Goal: Task Accomplishment & Management: Manage account settings

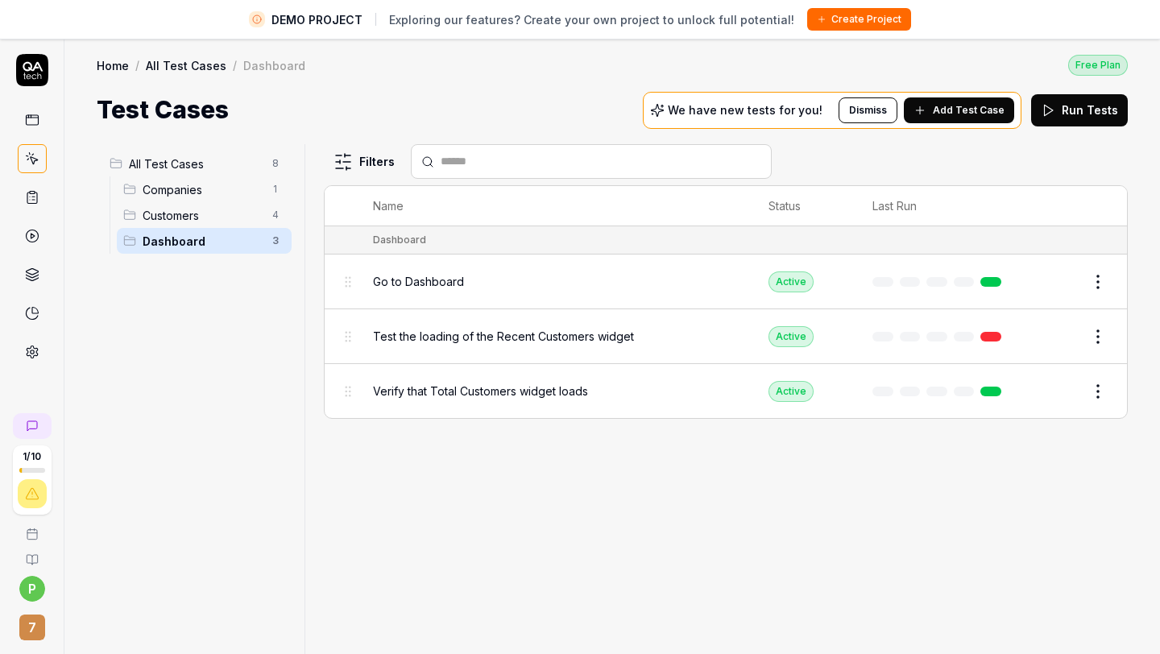
click at [1070, 279] on button "Edit" at bounding box center [1059, 282] width 39 height 26
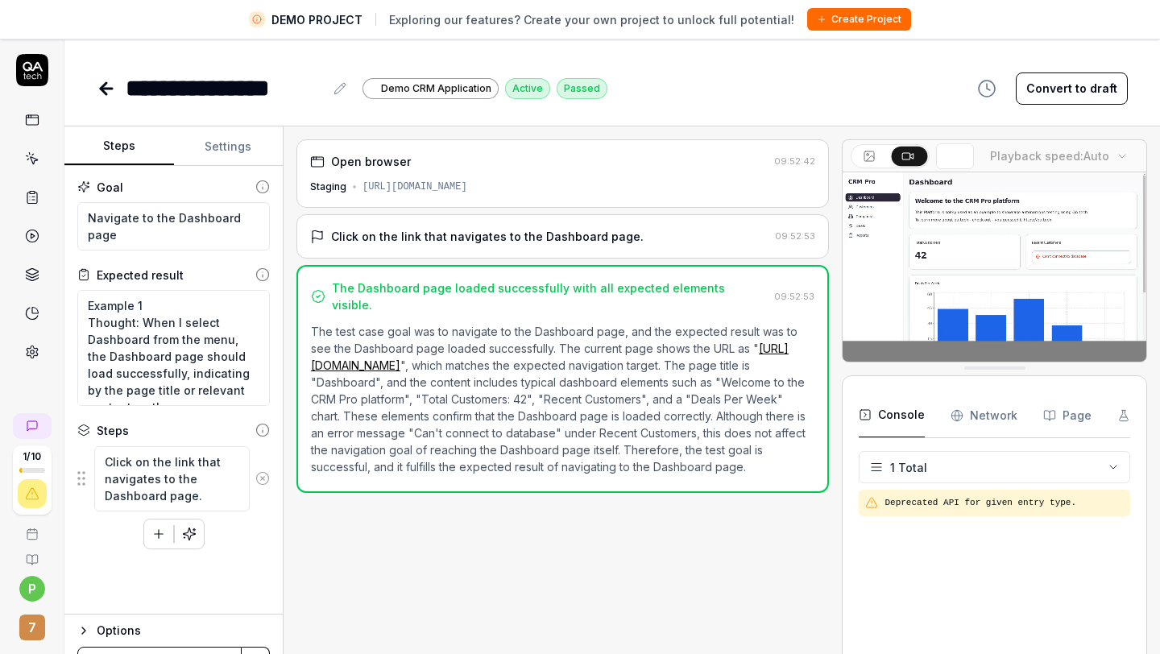
click at [109, 83] on icon at bounding box center [106, 88] width 19 height 19
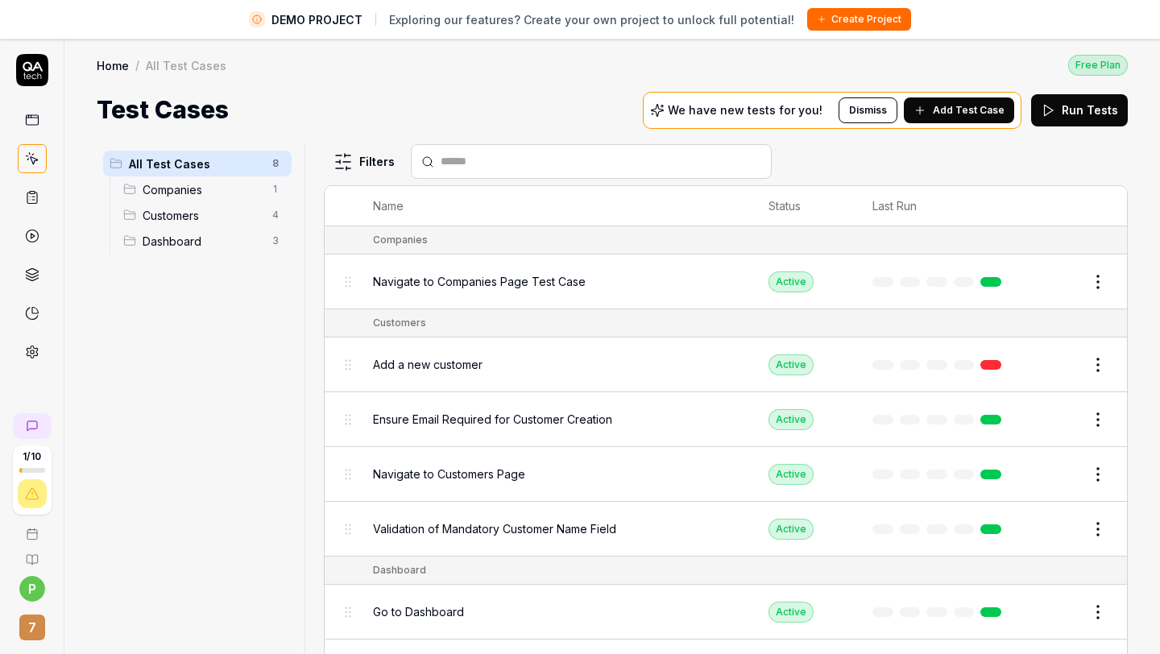
click at [1053, 424] on button "Edit" at bounding box center [1059, 420] width 39 height 26
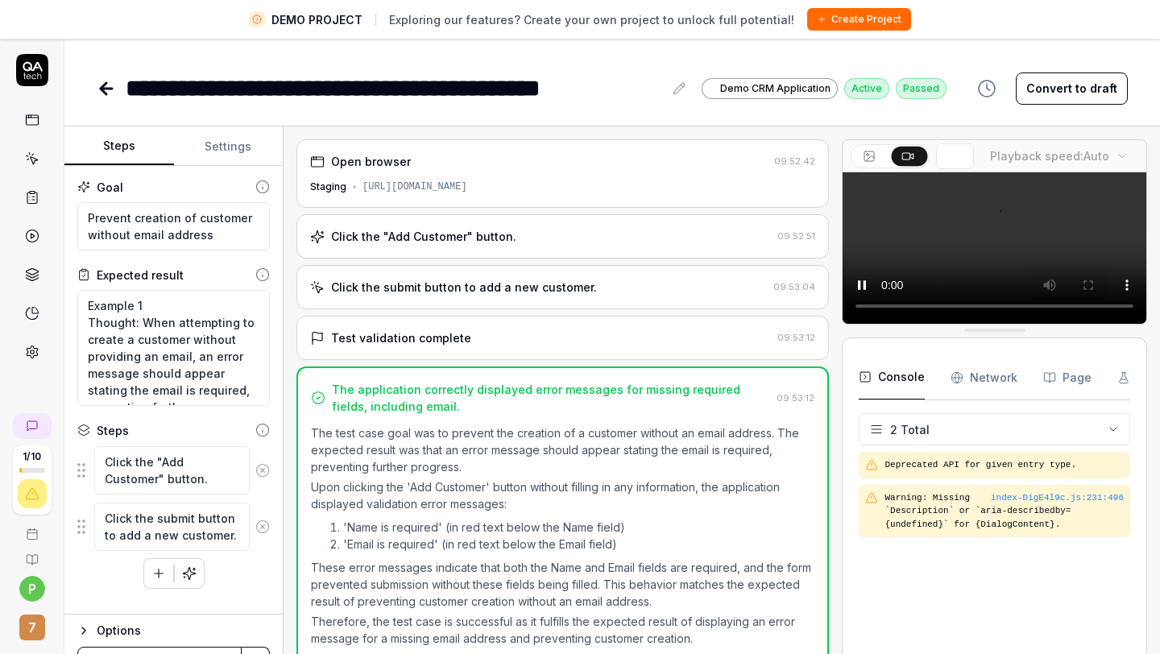
scroll to position [38, 0]
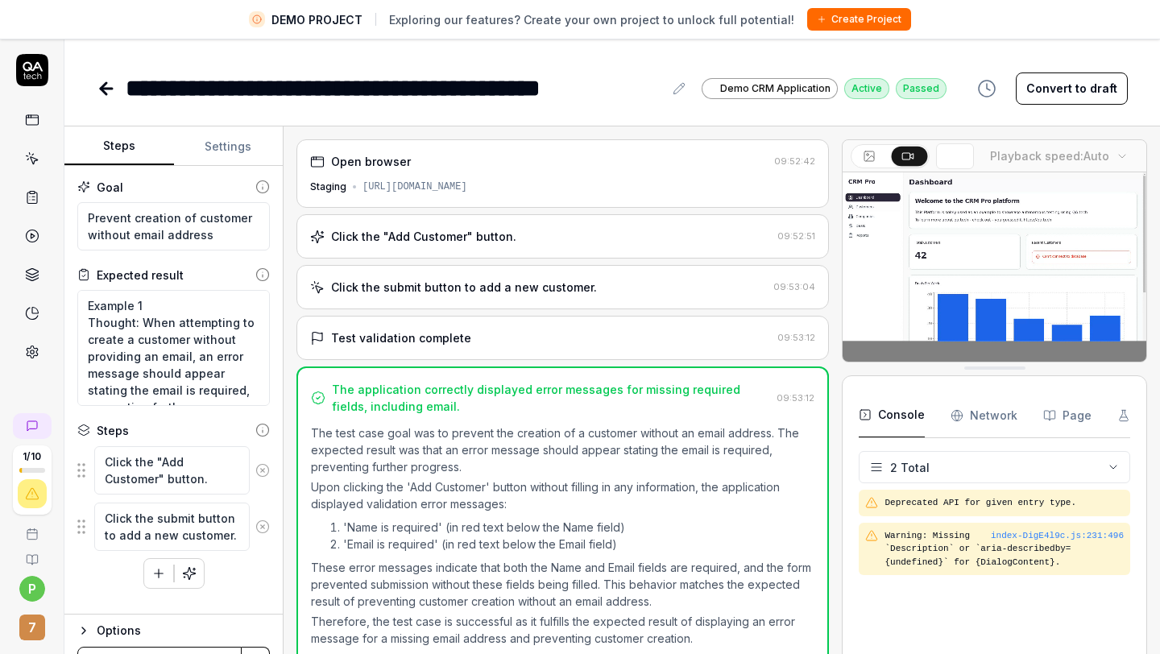
click at [520, 243] on div "Click the "Add Customer" button." at bounding box center [540, 236] width 461 height 17
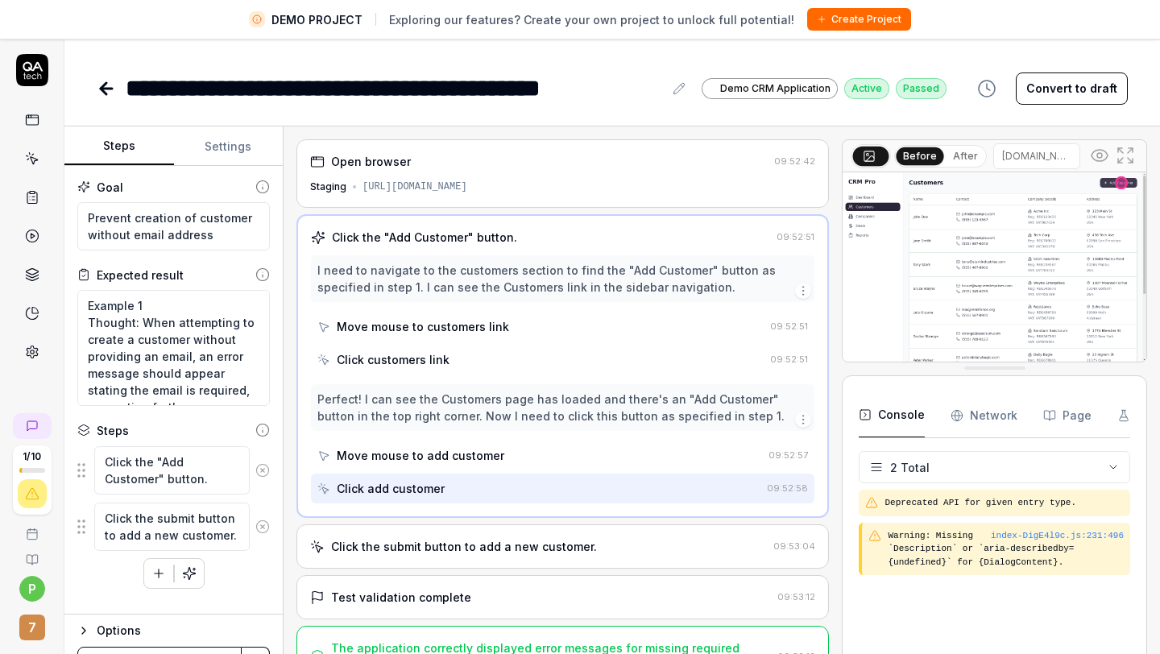
click at [519, 234] on div "Click the "Add Customer" button." at bounding box center [540, 237] width 459 height 17
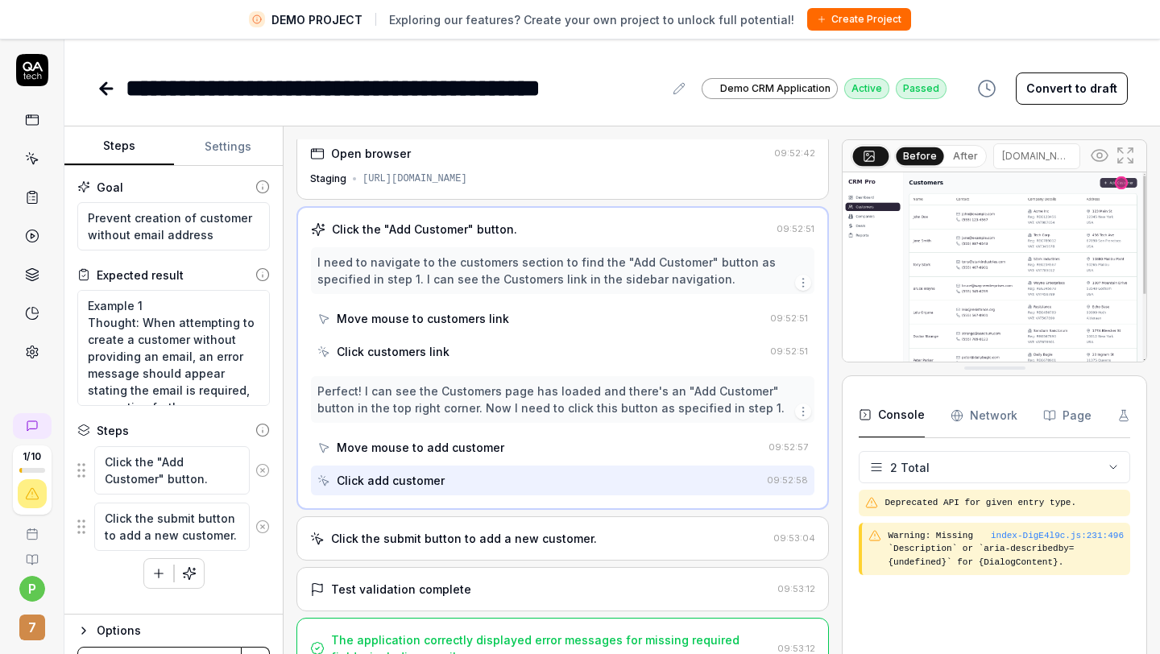
scroll to position [38, 0]
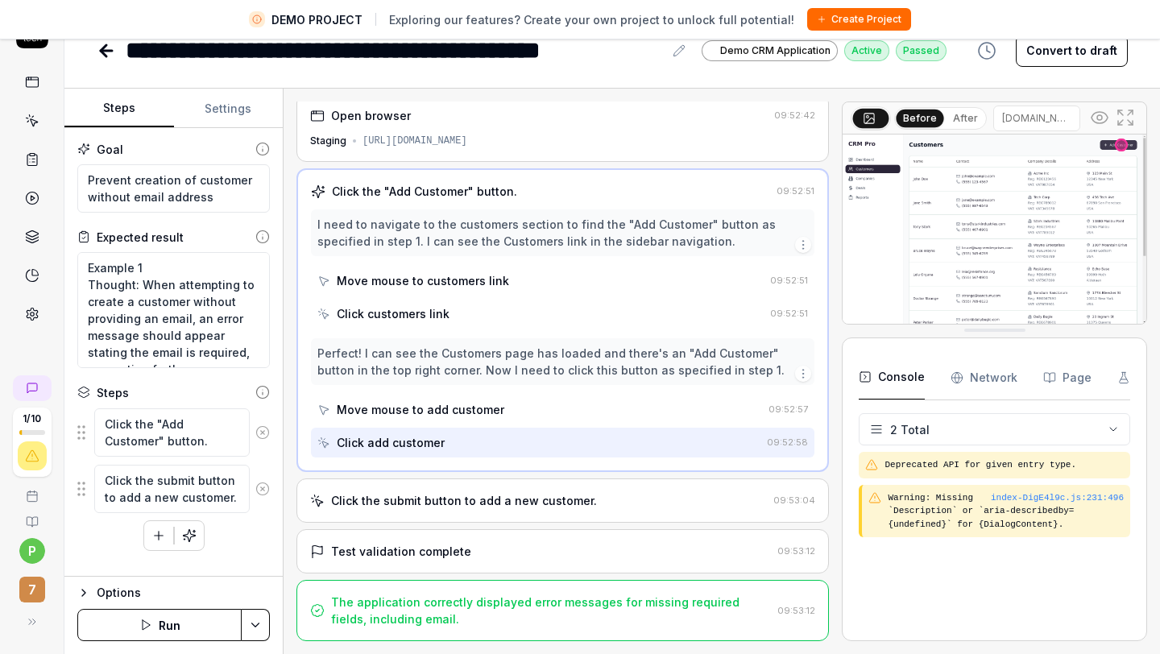
click at [365, 192] on div "Click the "Add Customer" button." at bounding box center [424, 191] width 185 height 17
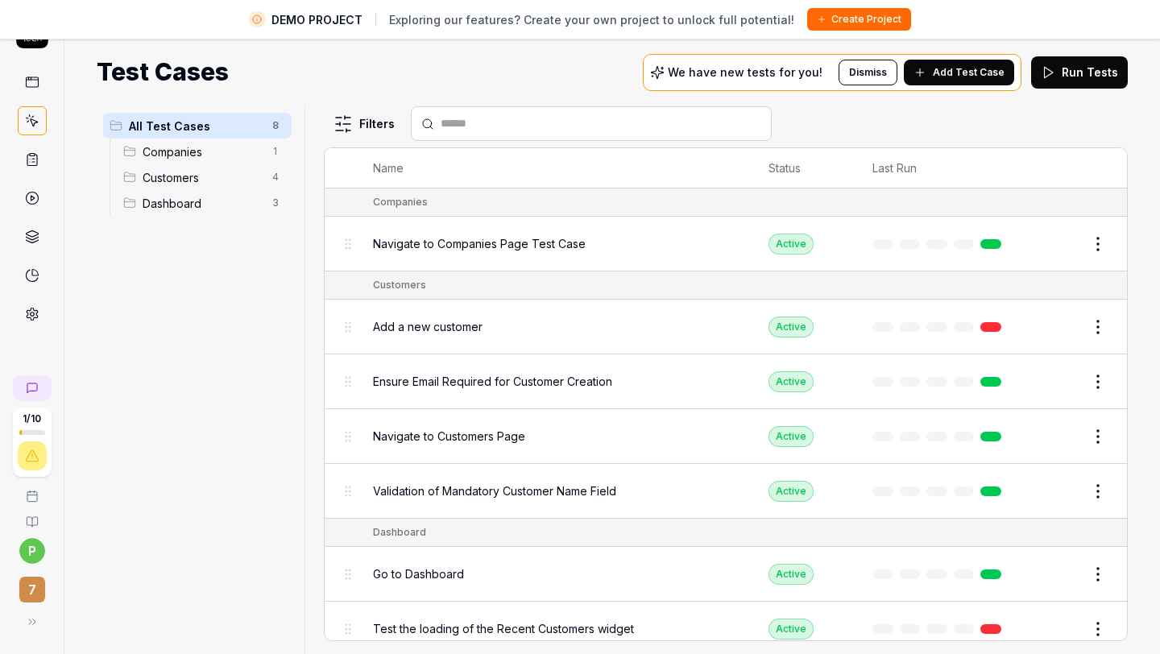
click at [1054, 387] on button "Edit" at bounding box center [1059, 382] width 39 height 26
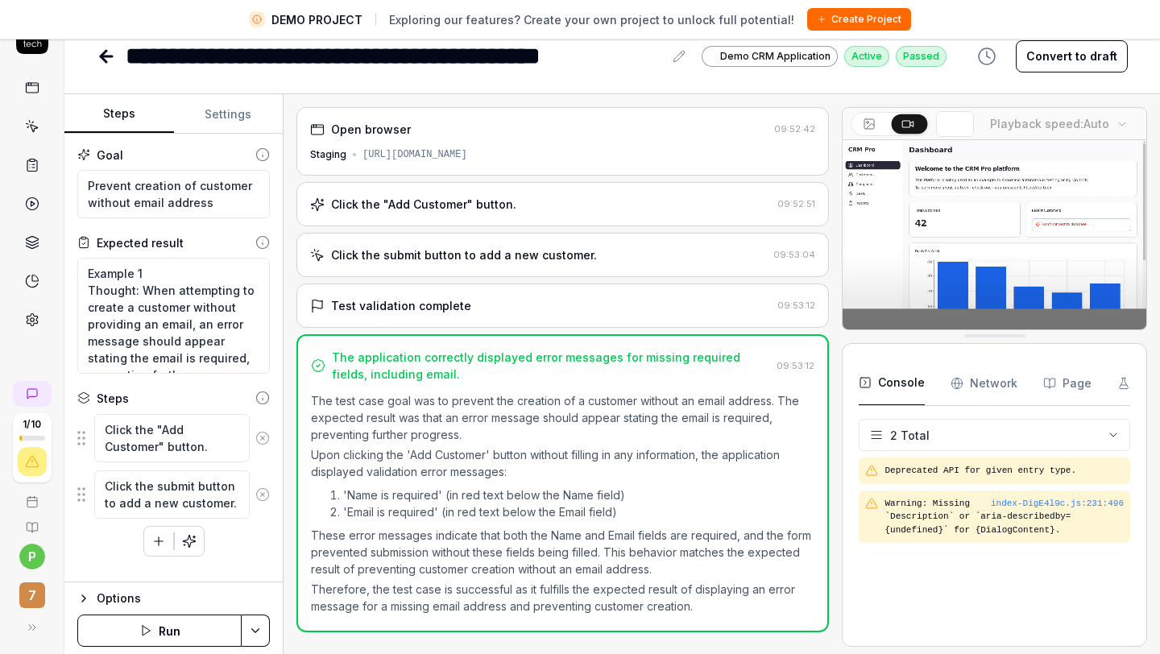
scroll to position [30, 0]
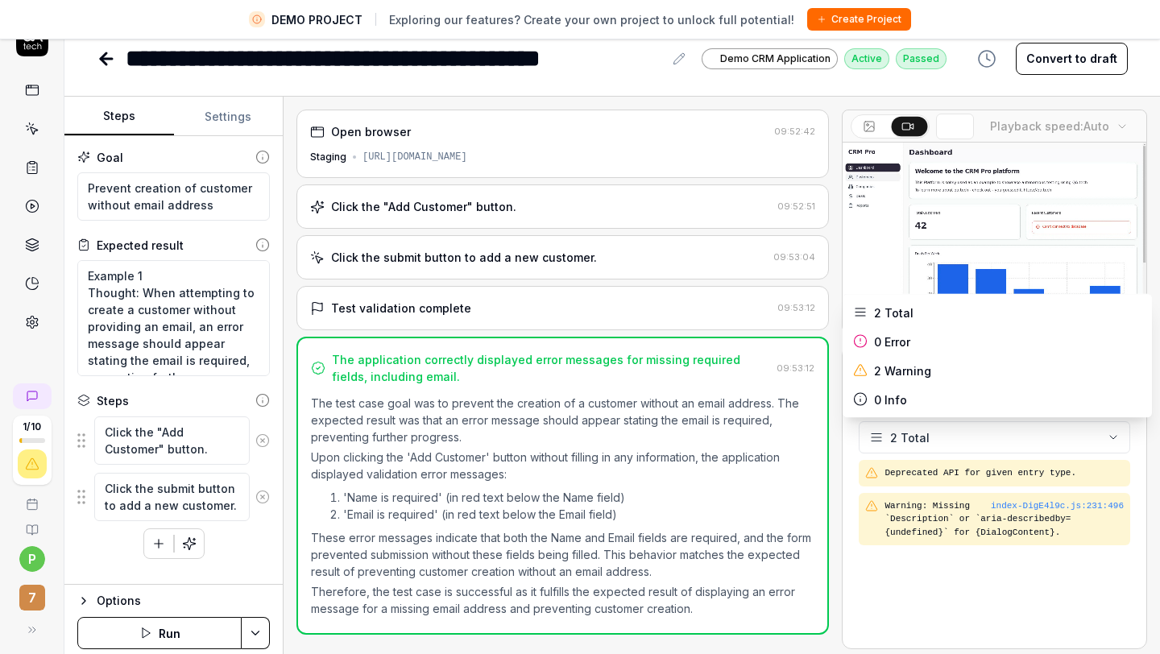
click at [945, 443] on html "**********" at bounding box center [580, 316] width 1160 height 692
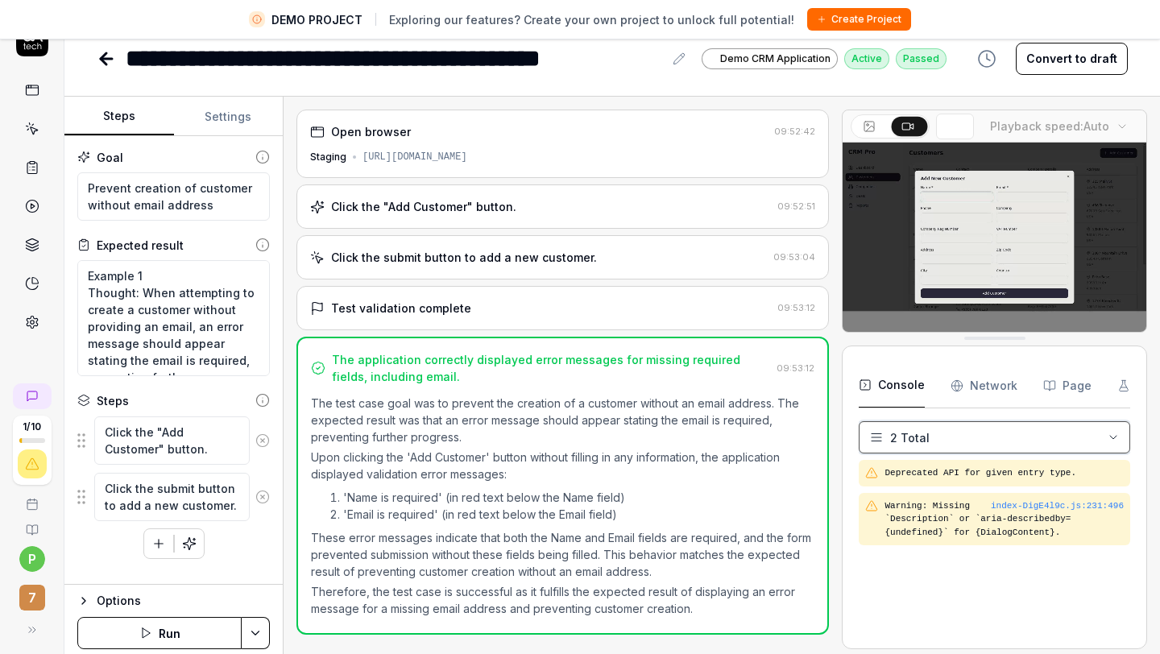
click at [912, 565] on html "**********" at bounding box center [580, 316] width 1160 height 692
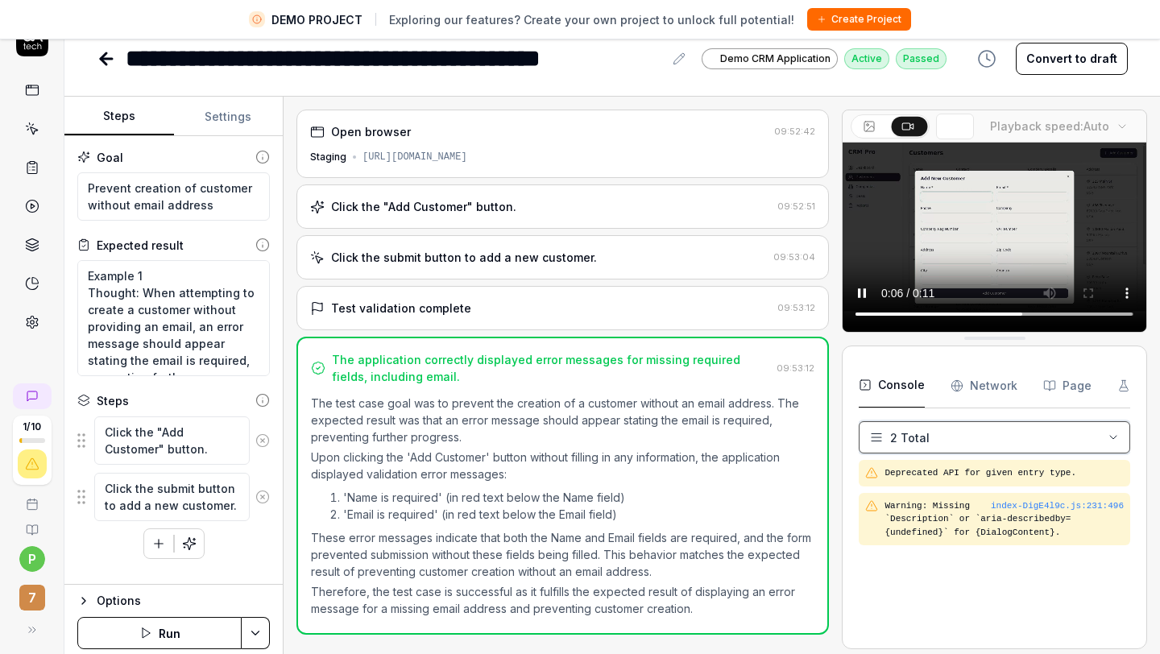
scroll to position [38, 0]
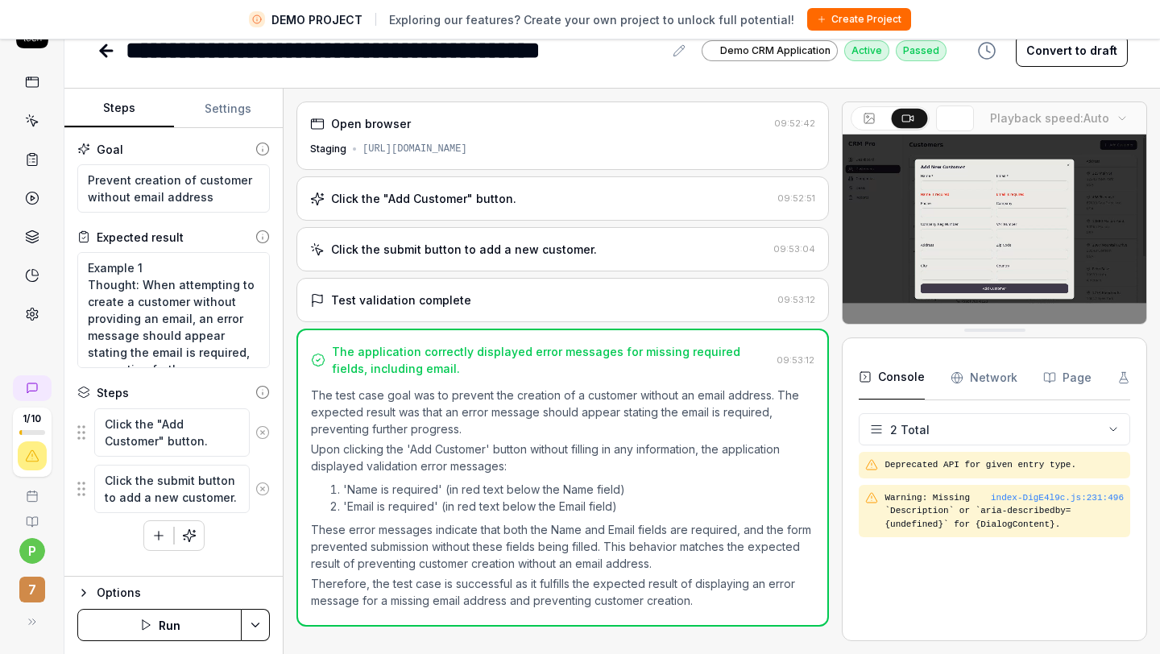
click at [489, 214] on div "Click the "Add Customer" button. 09:52:51" at bounding box center [562, 198] width 532 height 44
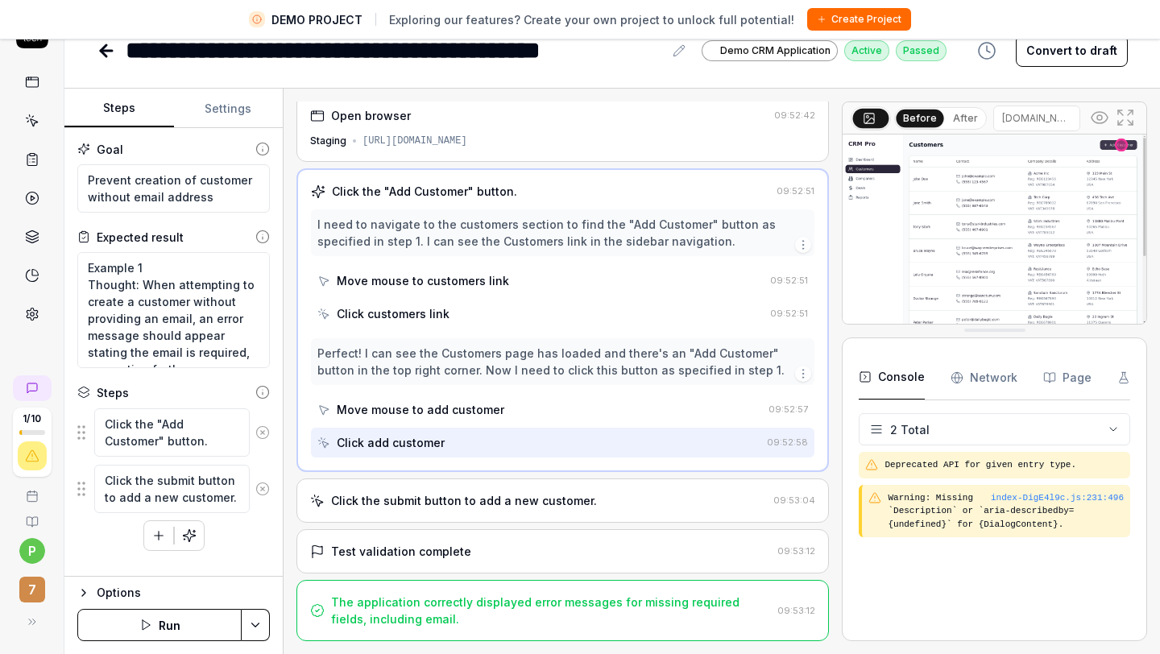
scroll to position [0, 0]
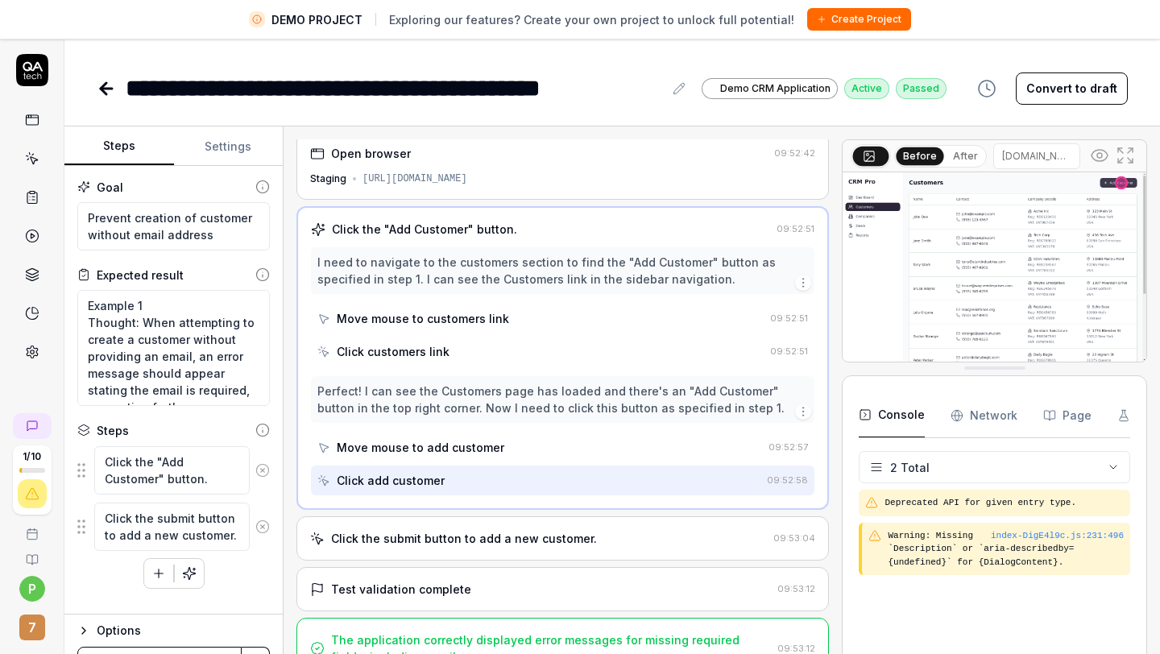
click at [106, 89] on icon at bounding box center [106, 89] width 11 height 0
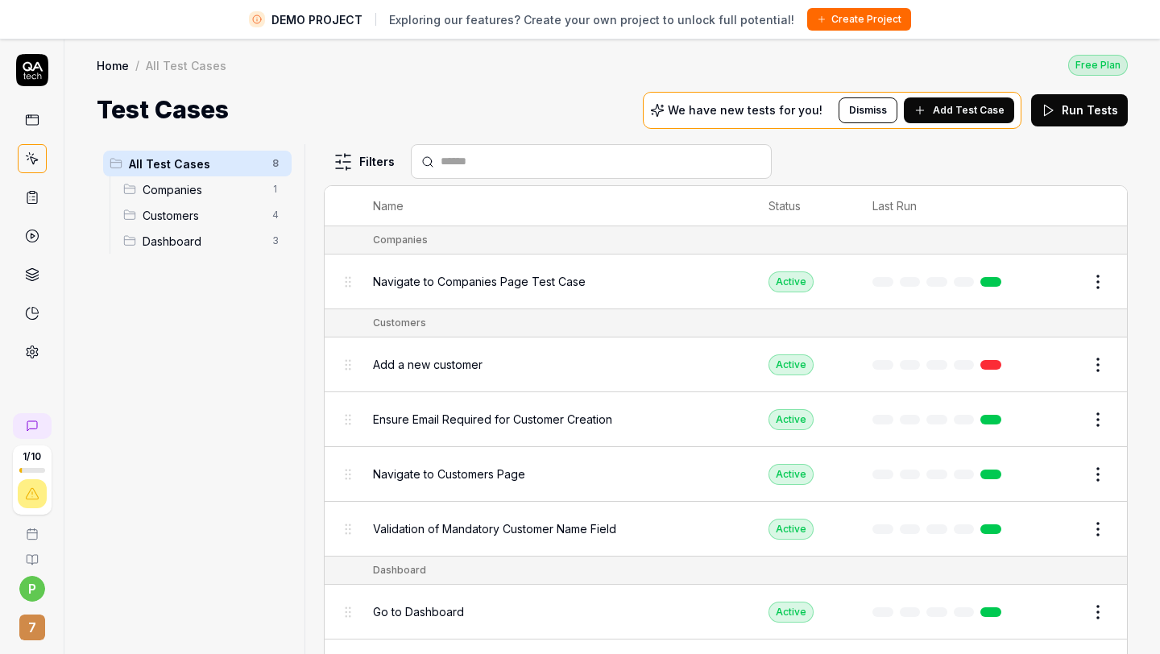
click at [986, 116] on span "Add Test Case" at bounding box center [968, 110] width 72 height 14
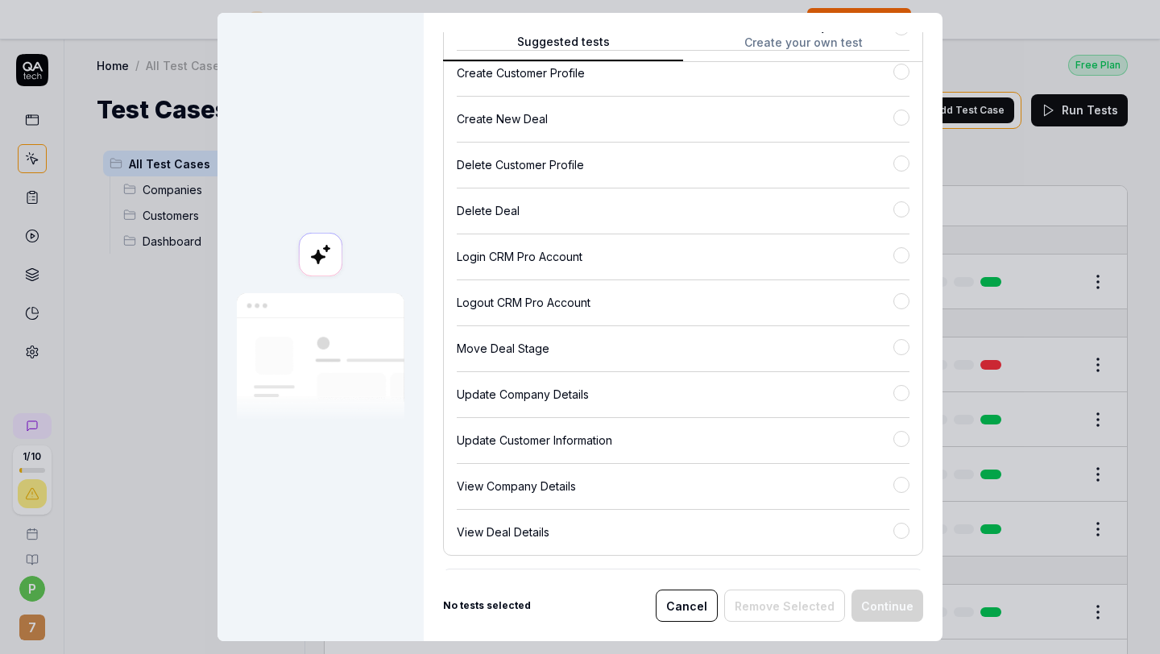
scroll to position [110, 0]
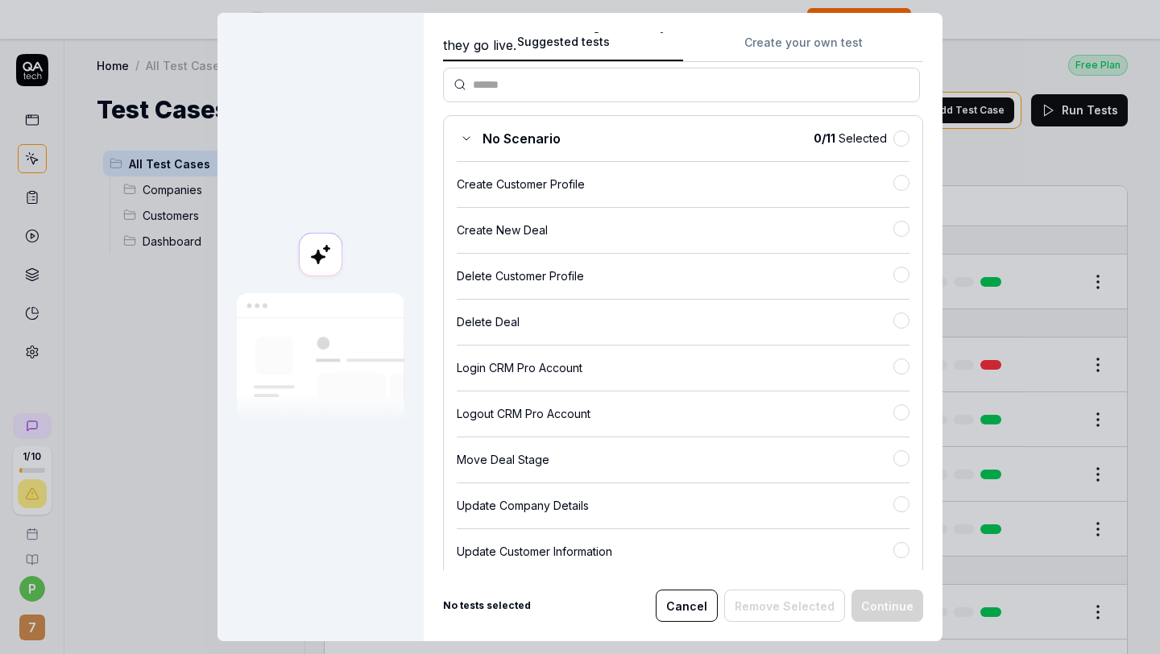
click at [543, 197] on div "No Scenario 0 / 11 Selected Create Customer Profile Create New Deal Delete Cust…" at bounding box center [683, 391] width 480 height 552
click at [903, 184] on button "button" at bounding box center [901, 183] width 16 height 16
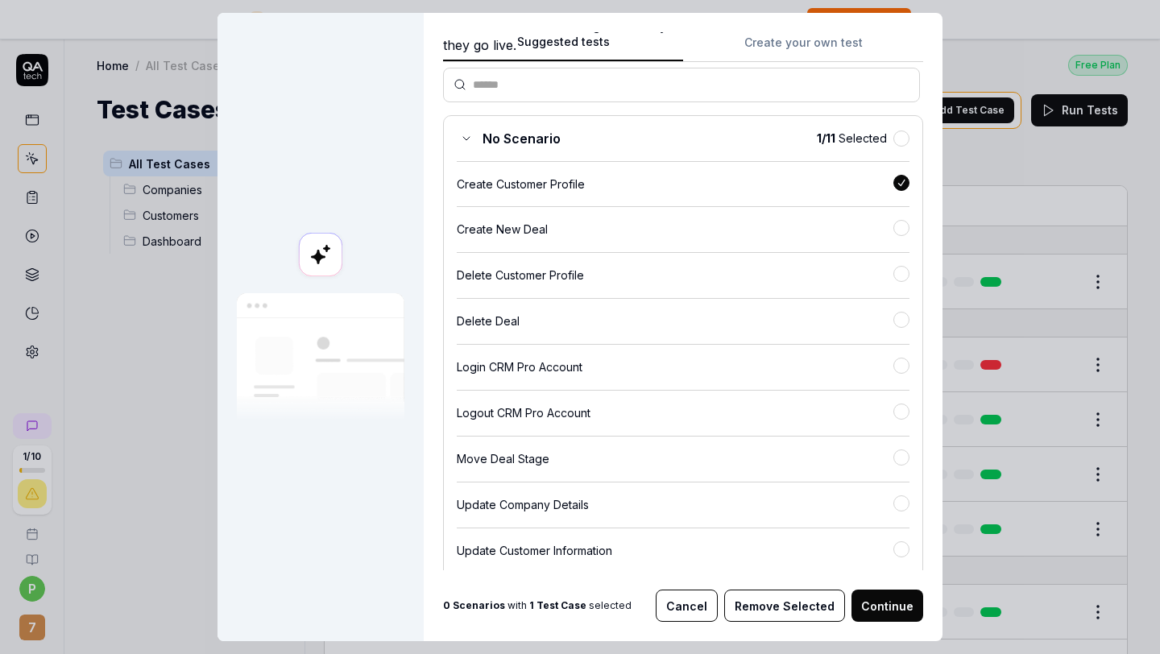
click at [903, 603] on button "Continue" at bounding box center [887, 605] width 72 height 32
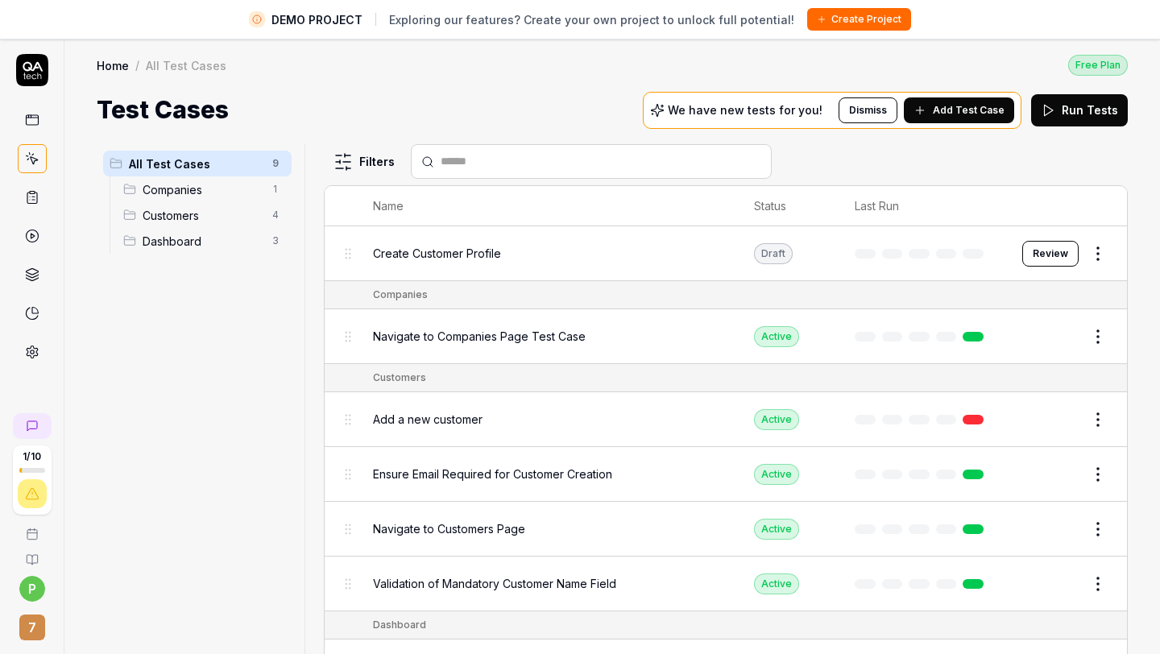
click at [1049, 251] on button "Review" at bounding box center [1050, 254] width 56 height 26
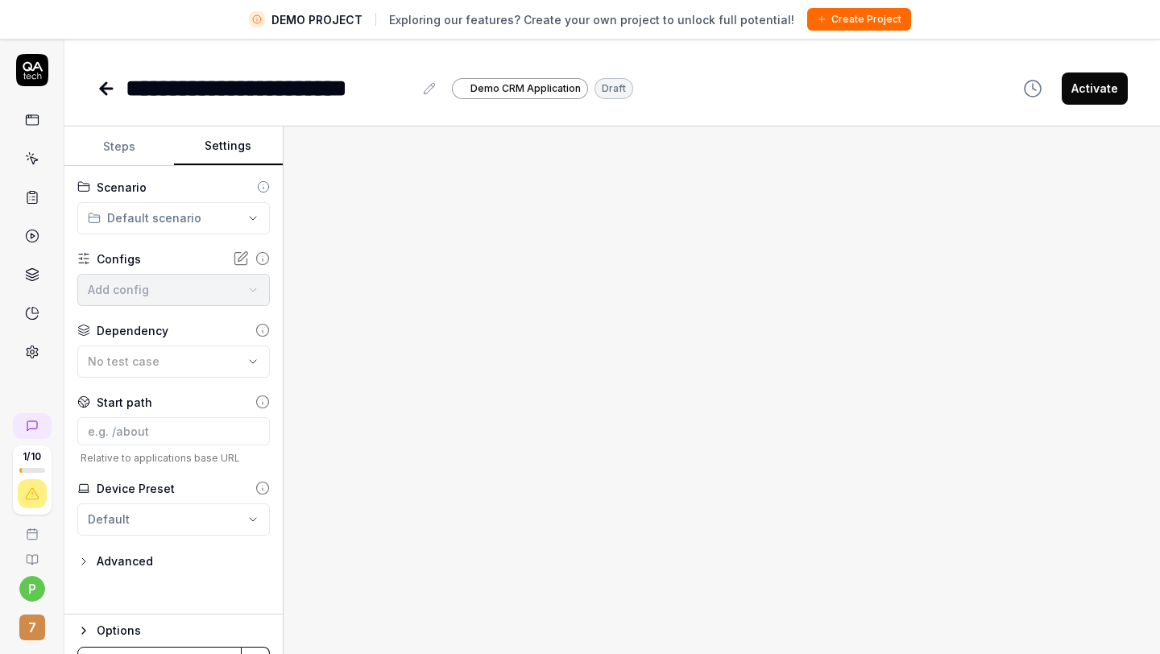
click at [219, 147] on button "Settings" at bounding box center [229, 146] width 110 height 39
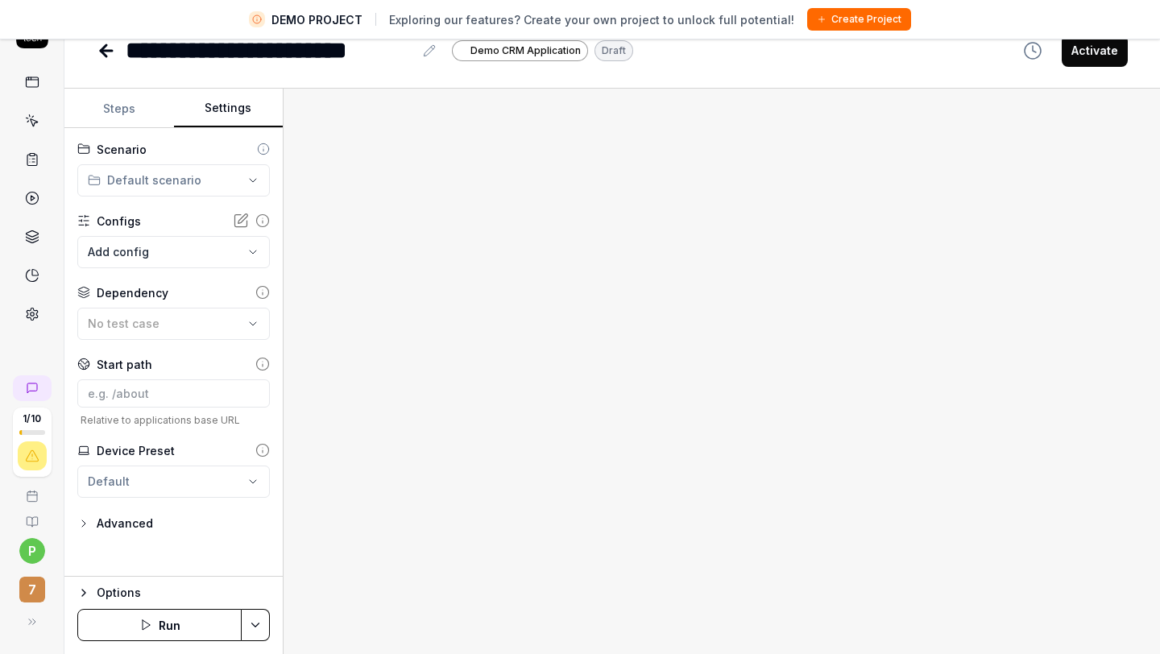
click at [79, 597] on icon "button" at bounding box center [83, 592] width 13 height 13
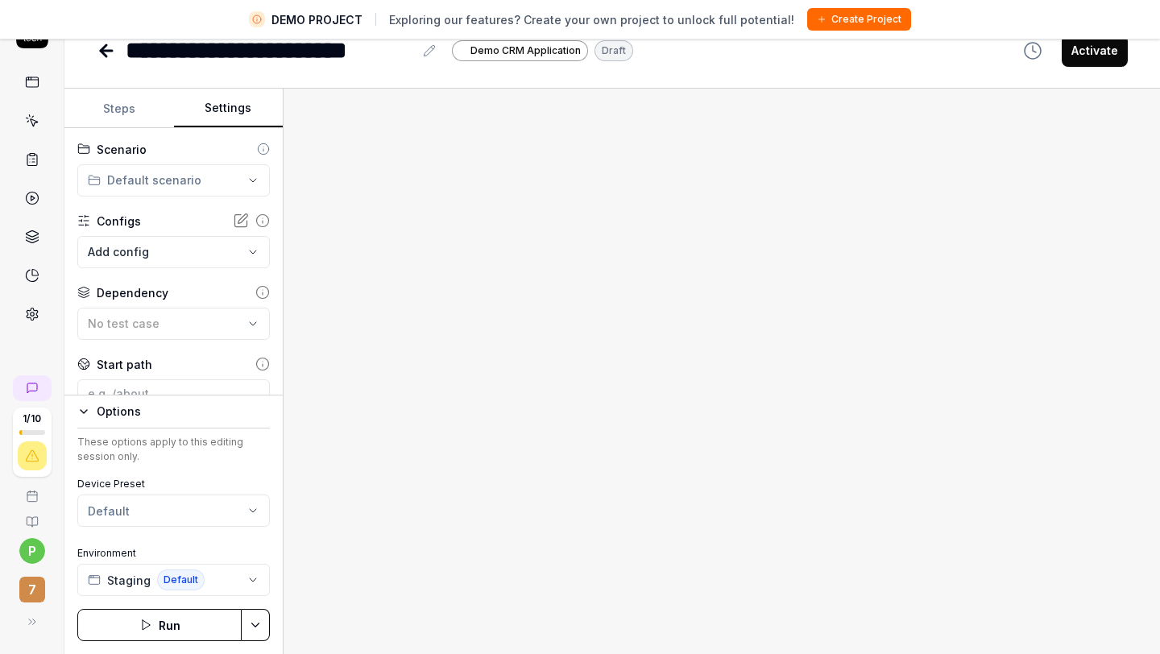
click at [139, 515] on html "**********" at bounding box center [580, 308] width 1160 height 692
click at [178, 410] on div "Options" at bounding box center [183, 411] width 173 height 19
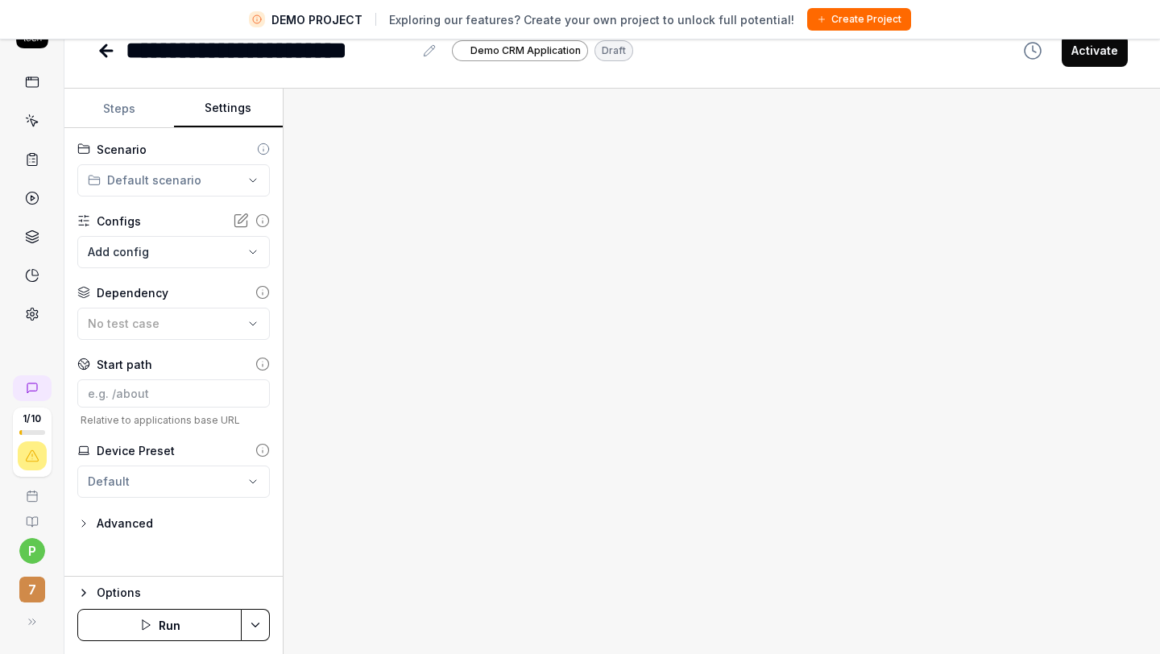
click at [174, 265] on body "**********" at bounding box center [580, 308] width 1160 height 692
click at [181, 183] on html "**********" at bounding box center [580, 308] width 1160 height 692
click at [128, 215] on span "Companies" at bounding box center [155, 210] width 92 height 17
click at [124, 106] on button "Steps" at bounding box center [119, 108] width 110 height 39
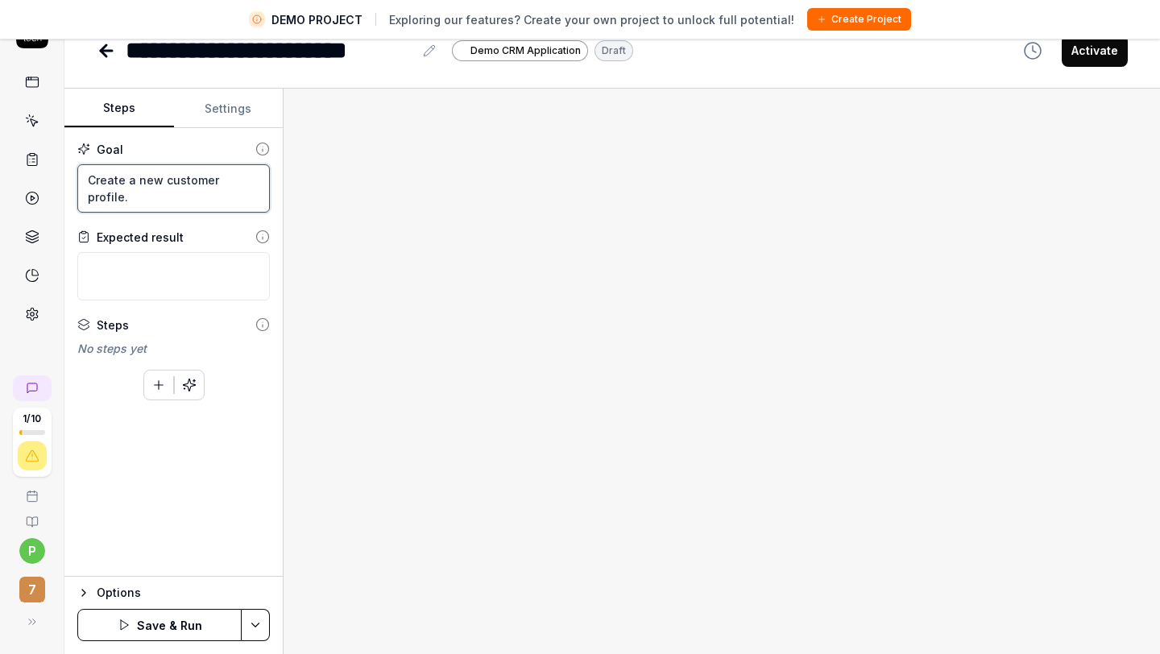
click at [155, 179] on textarea "Create a new customer profile." at bounding box center [173, 188] width 192 height 48
click at [254, 187] on textarea "Create a new customer profile." at bounding box center [173, 188] width 192 height 48
click at [194, 272] on textarea at bounding box center [173, 276] width 192 height 48
click at [183, 389] on icon "button" at bounding box center [189, 385] width 14 height 14
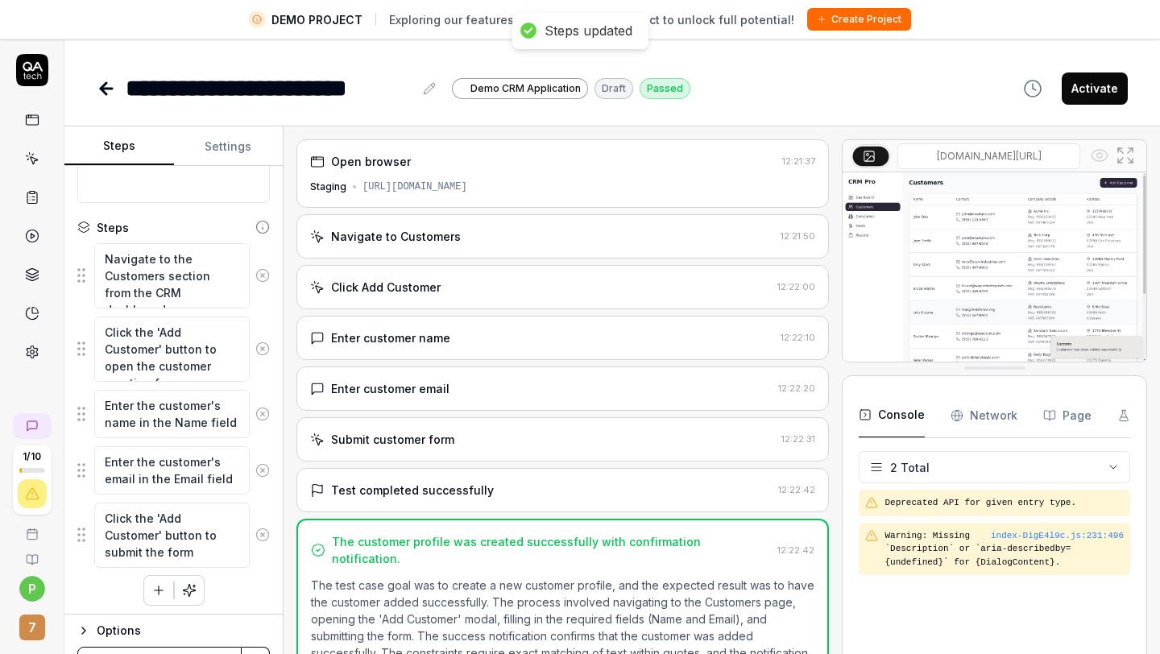
scroll to position [139, 0]
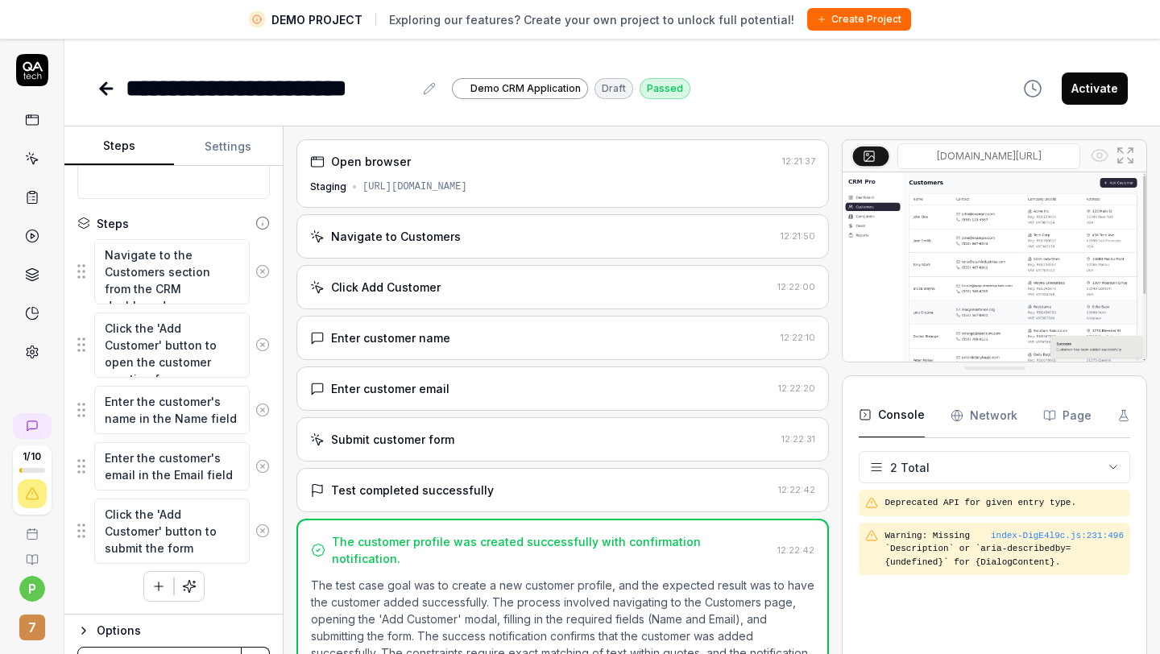
click at [441, 290] on div "Click Add Customer" at bounding box center [540, 287] width 461 height 17
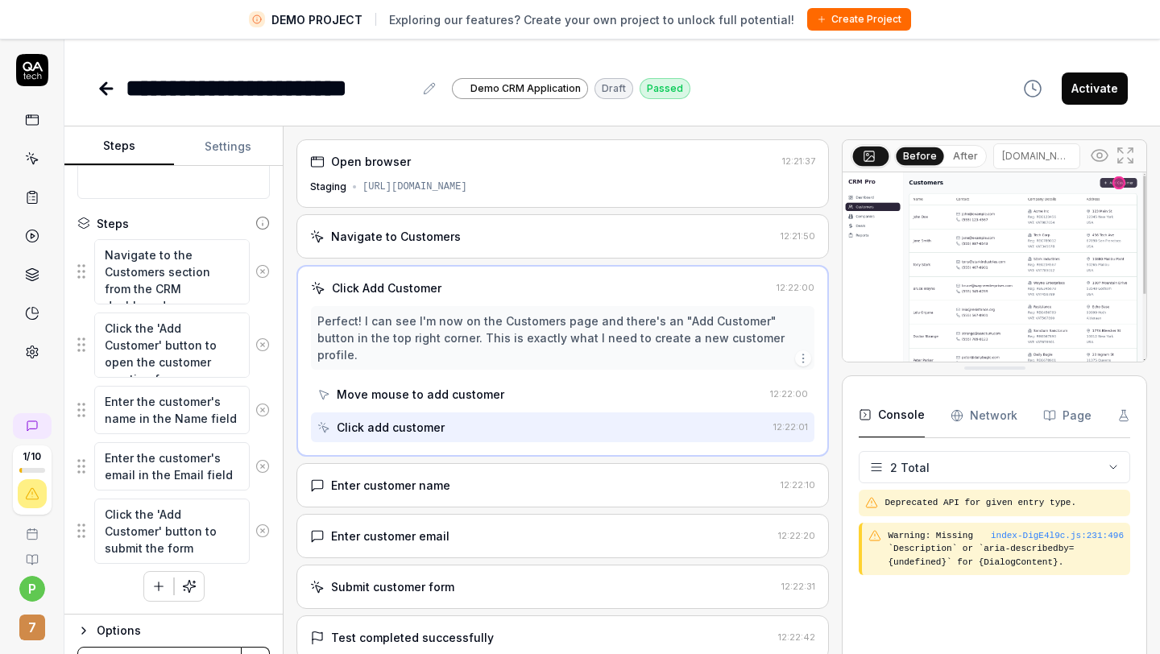
click at [538, 412] on div "Click add customer" at bounding box center [541, 427] width 449 height 30
click at [531, 379] on div "Move mouse to add customer" at bounding box center [540, 394] width 446 height 30
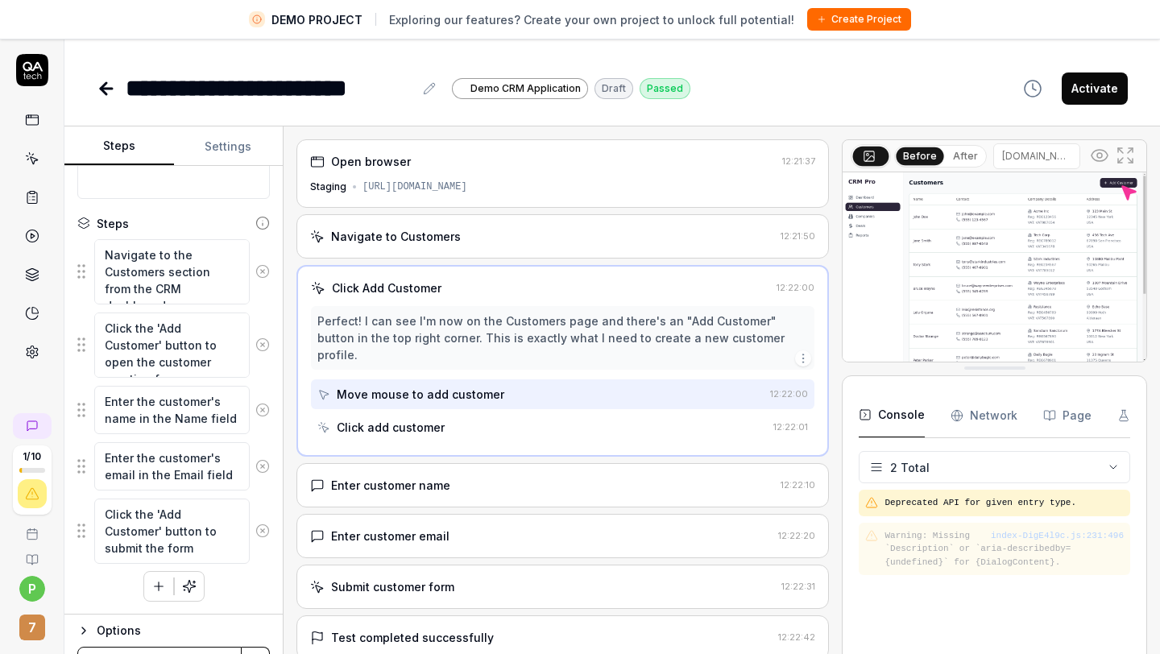
click at [527, 338] on div "Perfect! I can see I'm now on the Customers page and there's an "Add Customer" …" at bounding box center [562, 337] width 490 height 51
type textarea "*"
